Goal: Task Accomplishment & Management: Use online tool/utility

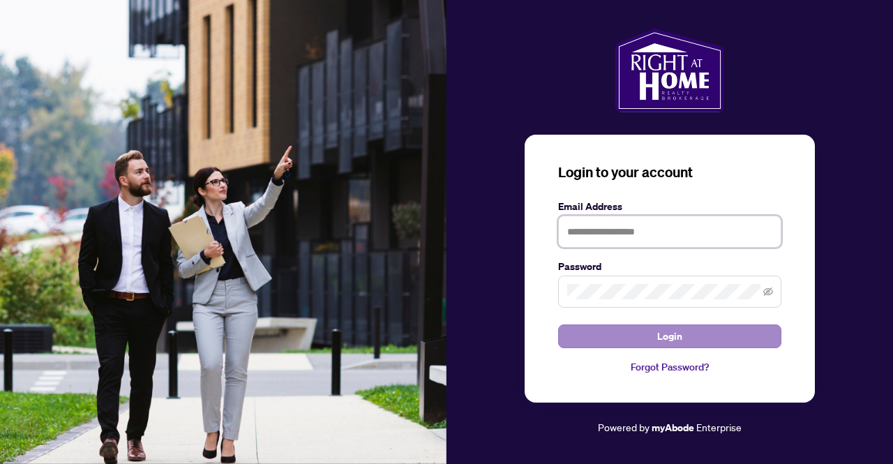
type input "**********"
click at [671, 331] on span "Login" at bounding box center [669, 336] width 25 height 22
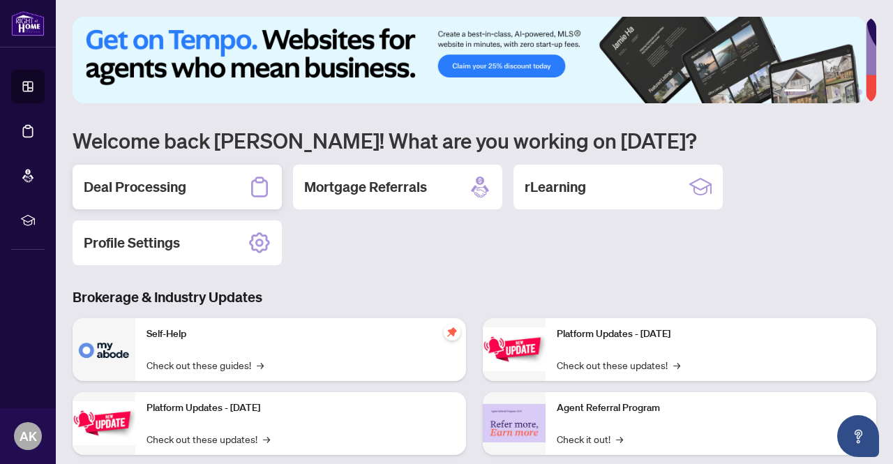
click at [124, 186] on h2 "Deal Processing" at bounding box center [135, 187] width 103 height 20
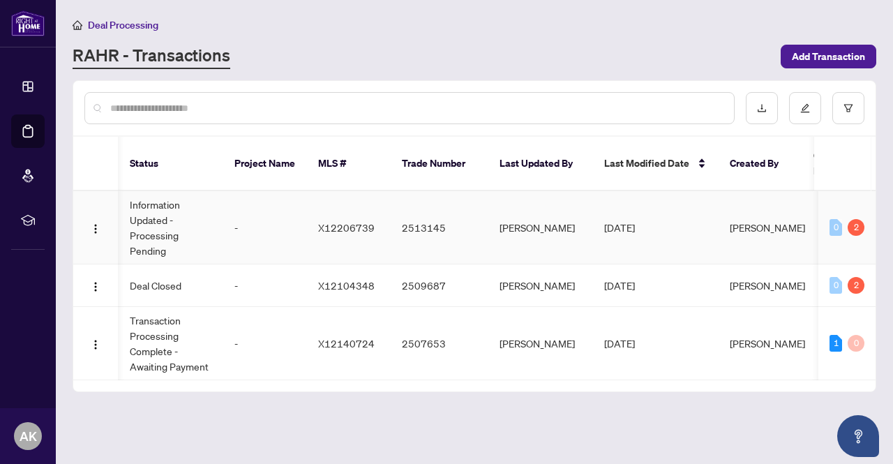
scroll to position [0, 545]
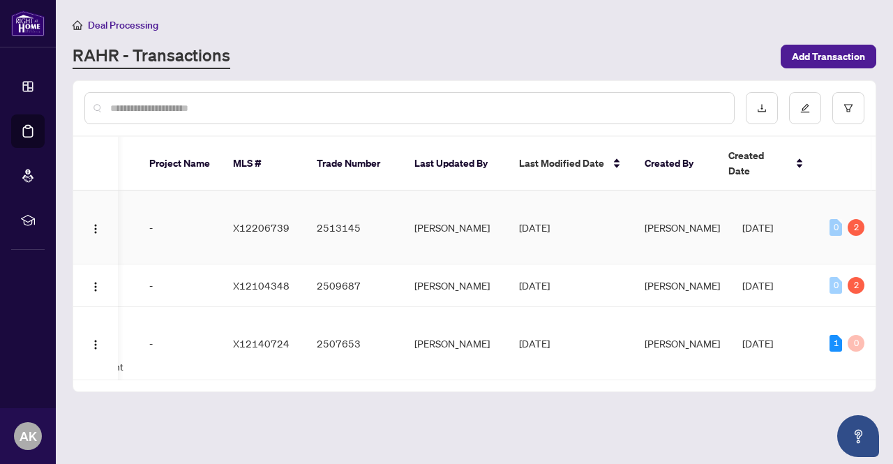
click at [624, 211] on td "[DATE]" at bounding box center [571, 227] width 126 height 73
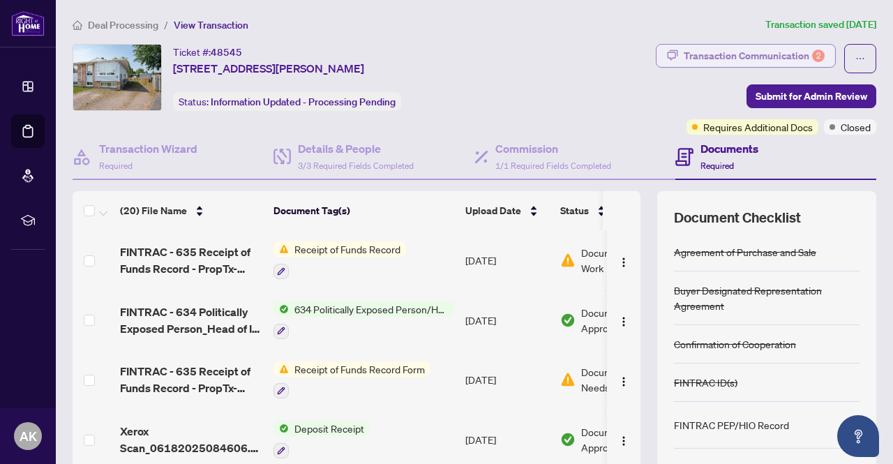
click at [768, 52] on div "Transaction Communication 2" at bounding box center [754, 56] width 141 height 22
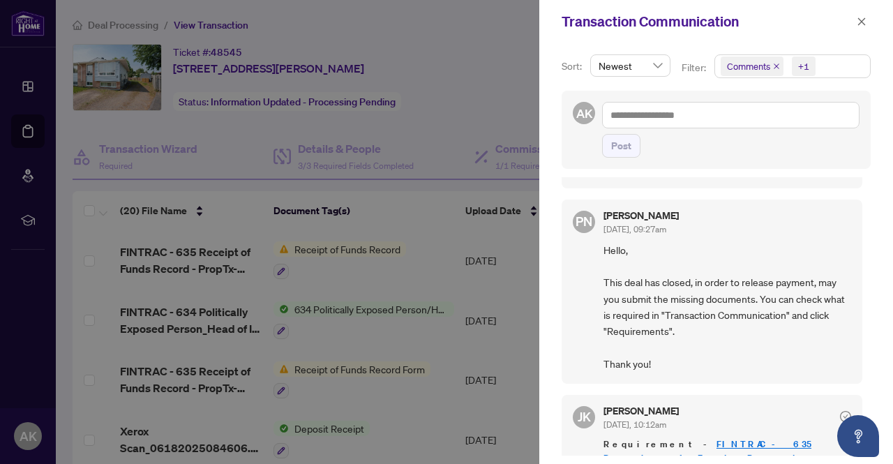
scroll to position [84, 0]
click at [656, 66] on span "Newest" at bounding box center [630, 65] width 63 height 21
click at [592, 42] on div "Transaction Communication" at bounding box center [716, 21] width 354 height 43
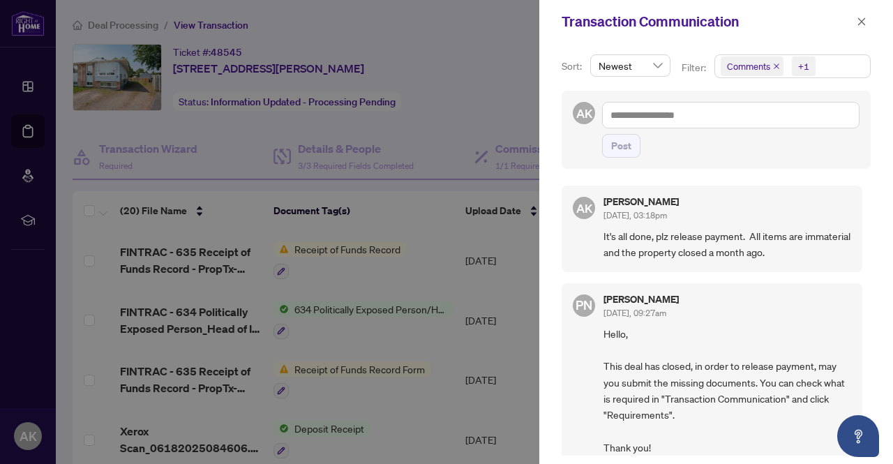
click at [462, 75] on div at bounding box center [446, 232] width 893 height 464
click at [863, 17] on icon "close" at bounding box center [862, 22] width 10 height 10
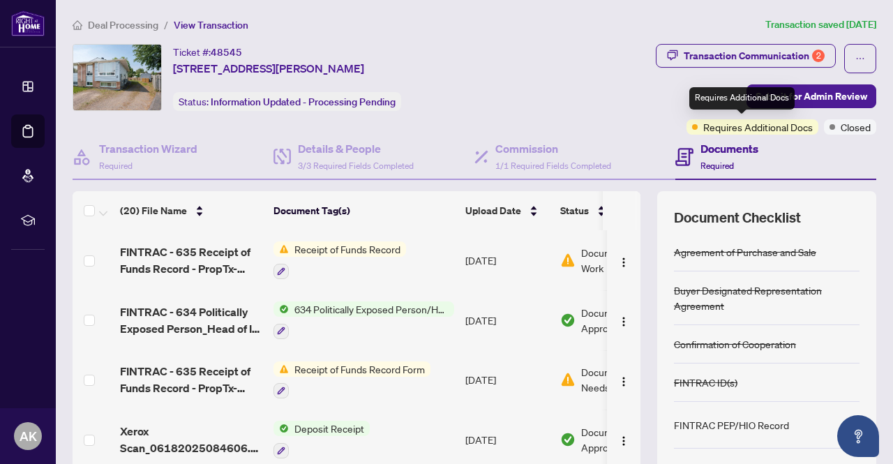
click at [756, 124] on span "Requires Additional Docs" at bounding box center [758, 126] width 110 height 15
click at [752, 126] on span "Requires Additional Docs" at bounding box center [758, 126] width 110 height 15
click at [752, 128] on span "Requires Additional Docs" at bounding box center [758, 126] width 110 height 15
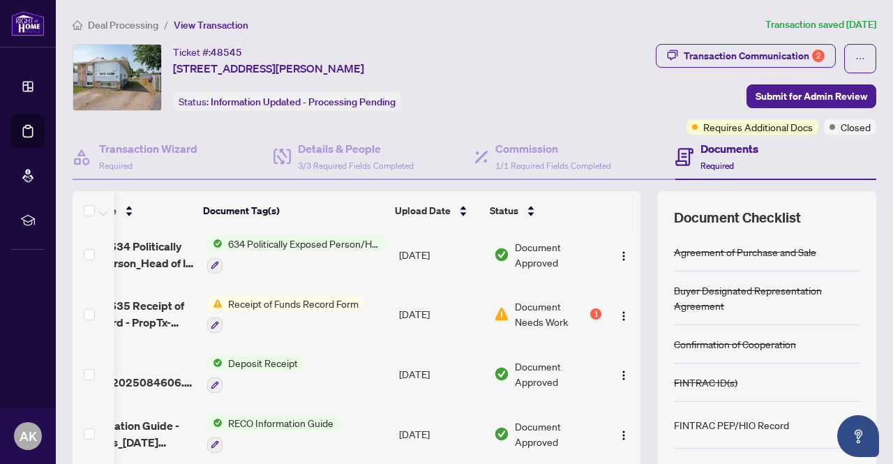
scroll to position [67, 81]
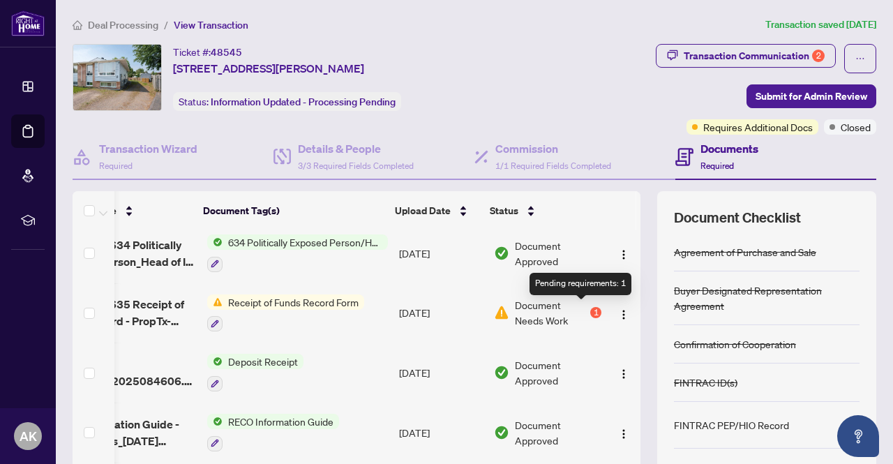
click at [590, 313] on div "1" at bounding box center [595, 312] width 11 height 11
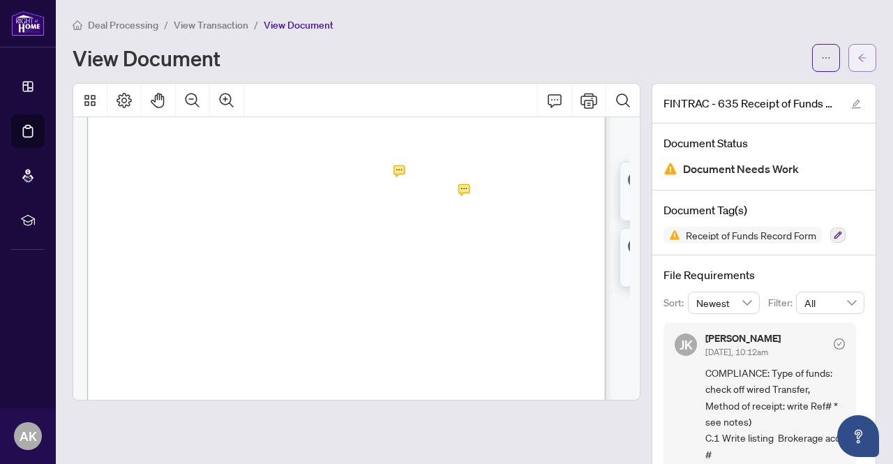
click at [857, 58] on icon "arrow-left" at bounding box center [862, 58] width 10 height 10
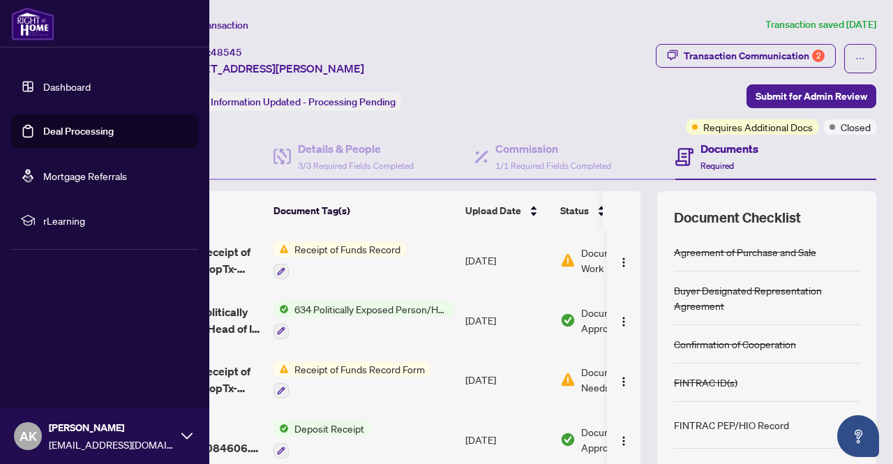
click at [43, 84] on link "Dashboard" at bounding box center [66, 86] width 47 height 13
